Goal: Task Accomplishment & Management: Manage account settings

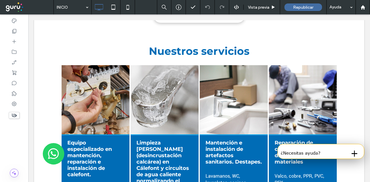
scroll to position [289, 0]
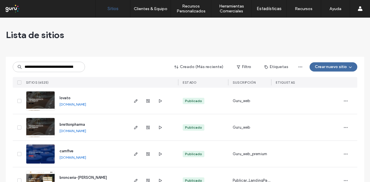
scroll to position [0, 23]
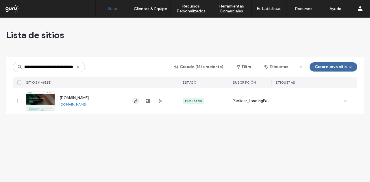
type input "**********"
click at [135, 100] on icon "button" at bounding box center [135, 101] width 5 height 5
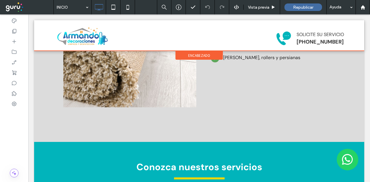
scroll to position [440, 0]
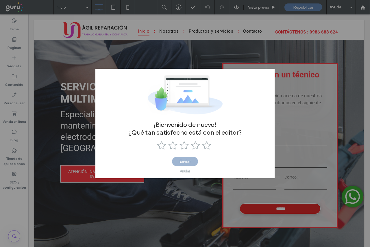
click at [186, 168] on div "Anular" at bounding box center [185, 171] width 26 height 10
click at [180, 168] on div "Anular" at bounding box center [185, 171] width 26 height 10
click at [183, 169] on div "Anular" at bounding box center [185, 171] width 10 height 4
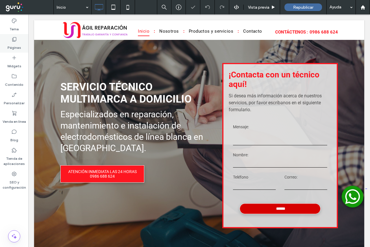
click at [13, 42] on div "Páginas" at bounding box center [14, 43] width 28 height 18
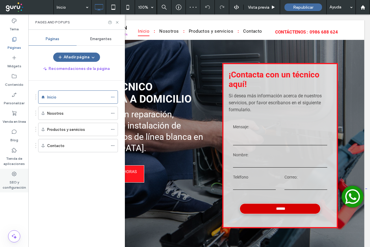
click at [7, 175] on div "SEO y configuración" at bounding box center [14, 181] width 28 height 24
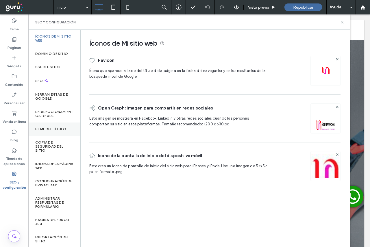
click at [55, 128] on label "HTML del título" at bounding box center [50, 129] width 31 height 4
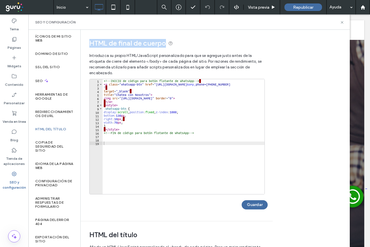
drag, startPoint x: 86, startPoint y: 40, endPoint x: 190, endPoint y: 43, distance: 103.2
click at [190, 43] on div "HTML de final de cuerpo Introduzca su propio HTML/​JavaScript personalizado par…" at bounding box center [175, 125] width 188 height 191
copy span "HTML de final de cuerpo"
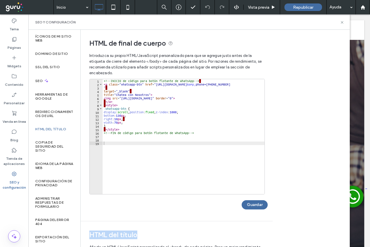
drag, startPoint x: 162, startPoint y: 233, endPoint x: 89, endPoint y: 232, distance: 73.1
copy span "HTML del título"
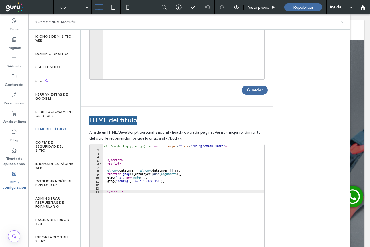
scroll to position [116, 0]
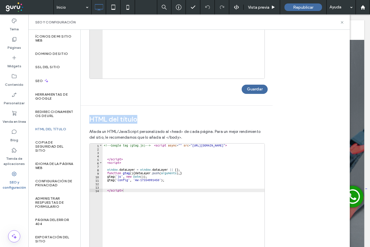
click at [141, 124] on div "HTML del título Añada un HTML/JavaScript personalizado al <head> de cada página…" at bounding box center [175, 196] width 188 height 180
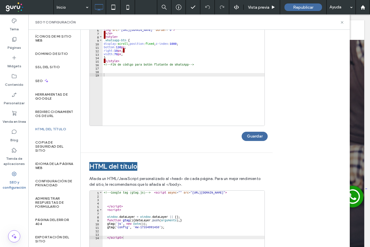
scroll to position [144, 0]
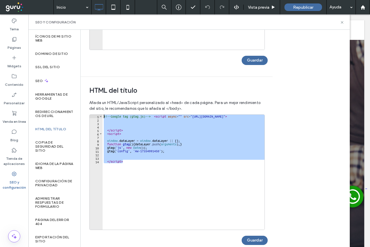
drag, startPoint x: 126, startPoint y: 162, endPoint x: 92, endPoint y: 103, distance: 68.6
click at [92, 103] on div "Añada un HTML/JavaScript personalizado al <head> de cada página. Para un mejor …" at bounding box center [176, 176] width 175 height 159
paste textarea "Cursor at row 1"
type textarea "**********"
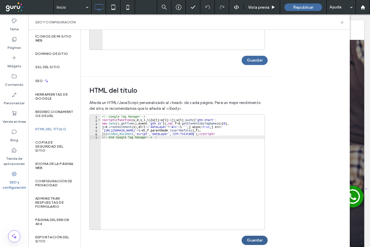
click at [253, 240] on button "Guardar" at bounding box center [255, 240] width 26 height 9
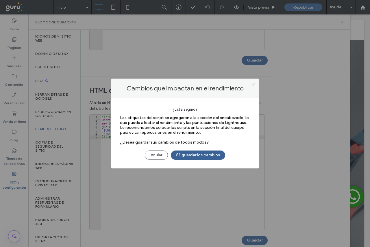
click at [206, 157] on button "Sí, guardar los cambios" at bounding box center [198, 155] width 54 height 9
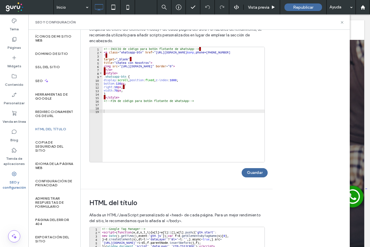
scroll to position [29, 0]
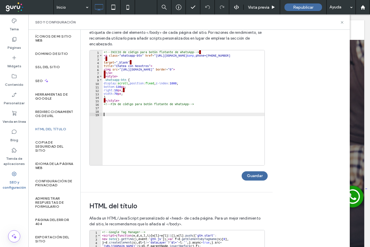
click at [112, 113] on div "<!-- INICIO de código para botón flotante de WhatsApp --> · < a class = "whatsa…" at bounding box center [219, 109] width 233 height 118
paste textarea "**********"
type textarea "**********"
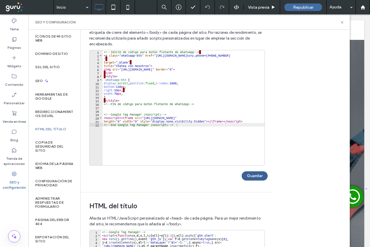
click at [250, 175] on button "Guardar" at bounding box center [255, 175] width 26 height 9
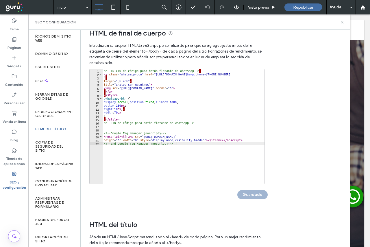
scroll to position [0, 0]
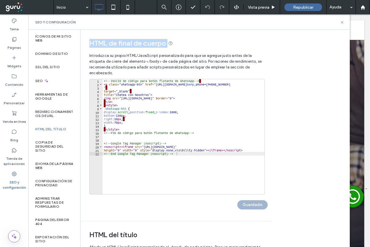
drag, startPoint x: 136, startPoint y: 44, endPoint x: 88, endPoint y: 42, distance: 48.0
click at [88, 42] on div "**********" at bounding box center [175, 125] width 188 height 191
copy div "HTML de final de cuerpo"
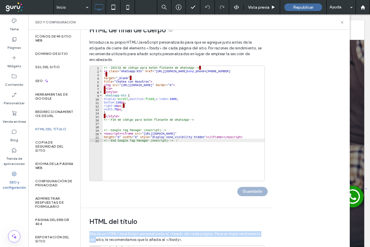
scroll to position [18, 0]
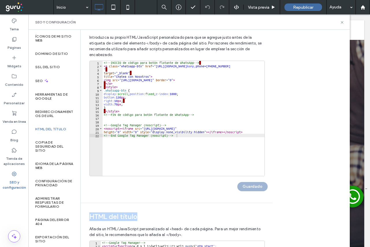
drag, startPoint x: 108, startPoint y: 241, endPoint x: 87, endPoint y: 218, distance: 31.3
copy span "HTML del título"
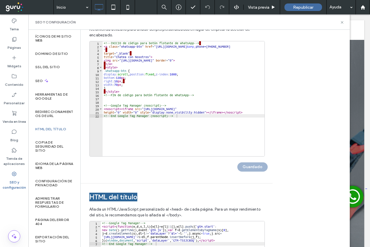
scroll to position [0, 0]
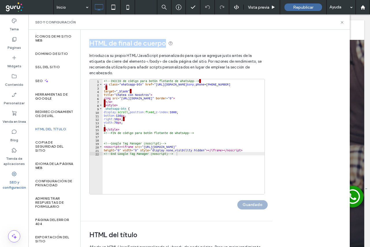
drag, startPoint x: 197, startPoint y: 38, endPoint x: 86, endPoint y: 41, distance: 111.6
click at [86, 41] on div "**********" at bounding box center [175, 125] width 188 height 191
copy span "HTML de final de cuerpo"
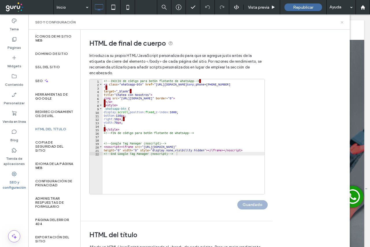
click at [342, 24] on icon at bounding box center [342, 22] width 4 height 4
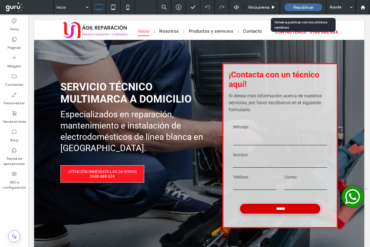
click at [298, 7] on span "Republicar" at bounding box center [303, 7] width 20 height 5
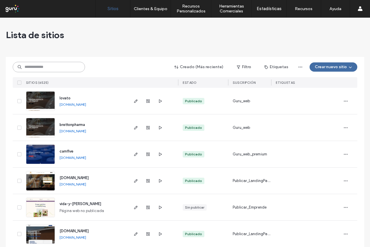
click at [68, 70] on input at bounding box center [49, 67] width 72 height 10
paste input "**********"
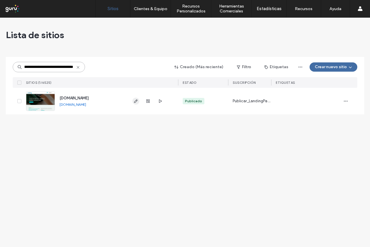
type input "**********"
click at [134, 102] on icon "button" at bounding box center [135, 101] width 5 height 5
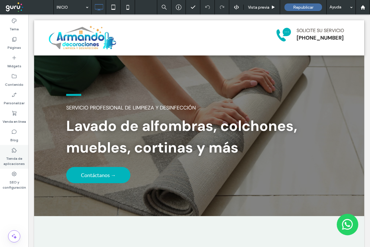
click at [14, 154] on label "Tienda de aplicaciones" at bounding box center [14, 159] width 28 height 13
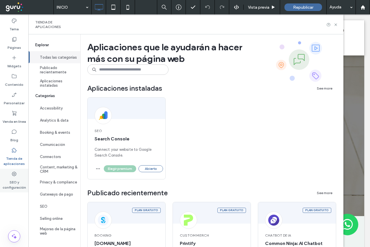
click at [12, 179] on label "SEO y configuración" at bounding box center [14, 183] width 28 height 13
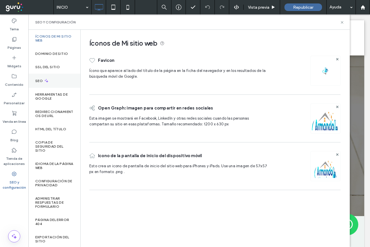
click at [43, 81] on label "SEO" at bounding box center [39, 81] width 9 height 4
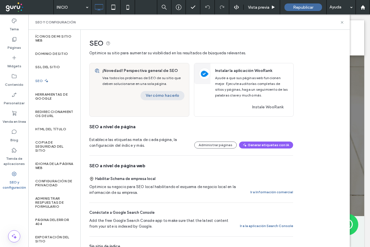
click at [164, 98] on button "Ver cómo hacerlo" at bounding box center [162, 95] width 44 height 9
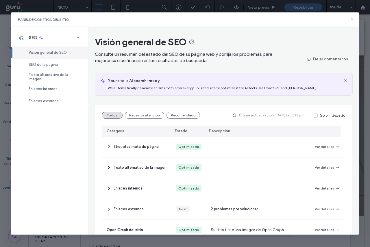
scroll to position [120, 0]
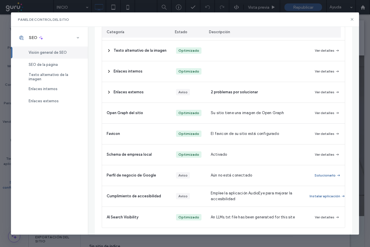
drag, startPoint x: 350, startPoint y: 20, endPoint x: 340, endPoint y: 17, distance: 10.3
click at [346, 18] on div "Panel de control del sitio" at bounding box center [185, 19] width 348 height 14
